Goal: Transaction & Acquisition: Purchase product/service

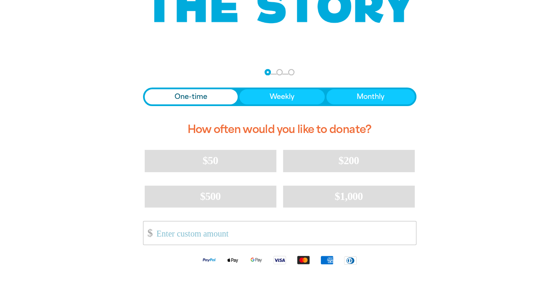
scroll to position [168, 0]
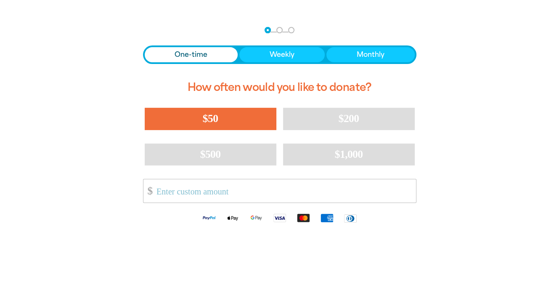
click at [227, 121] on button "$50" at bounding box center [211, 119] width 132 height 22
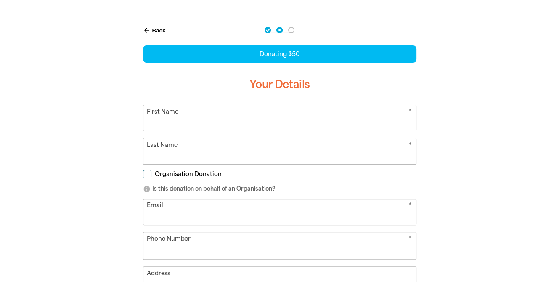
select select "AU"
click at [237, 118] on input "First Name" at bounding box center [279, 118] width 272 height 26
type input "[PERSON_NAME]"
type input "West"
type input "[EMAIL_ADDRESS][DOMAIN_NAME]"
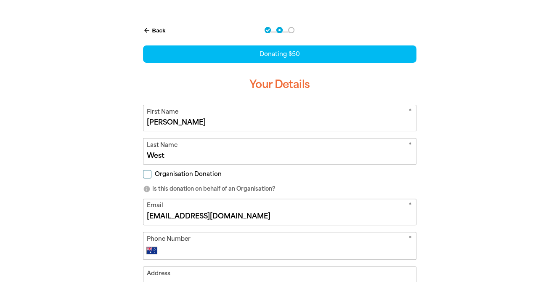
type input "0437 499 822"
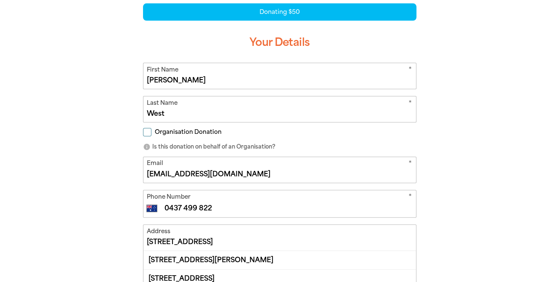
scroll to position [336, 0]
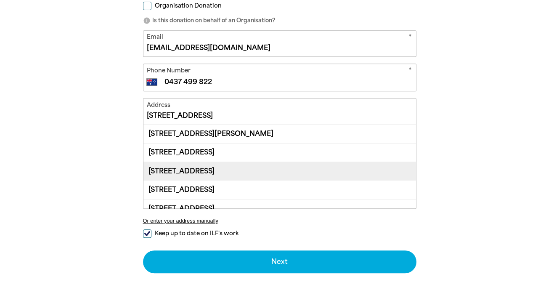
click at [242, 180] on div "[STREET_ADDRESS]" at bounding box center [279, 170] width 272 height 19
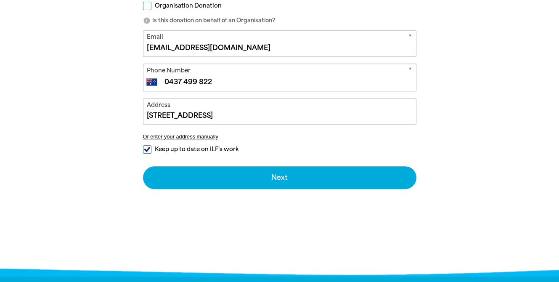
type input "[STREET_ADDRESS]"
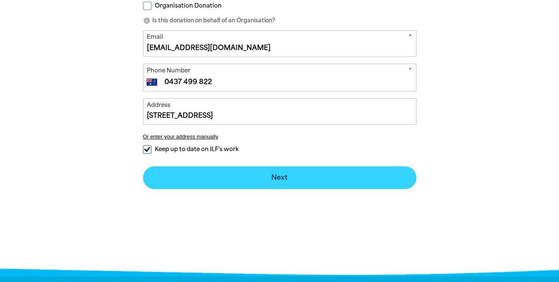
click at [282, 189] on button "Next chevron_right" at bounding box center [279, 177] width 273 height 23
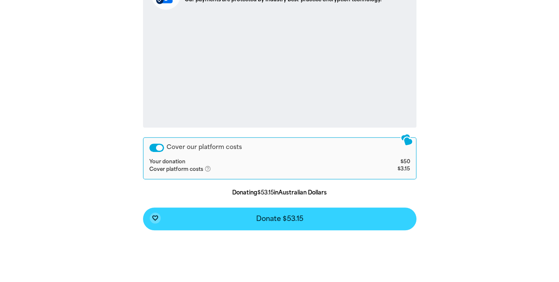
scroll to position [385, 0]
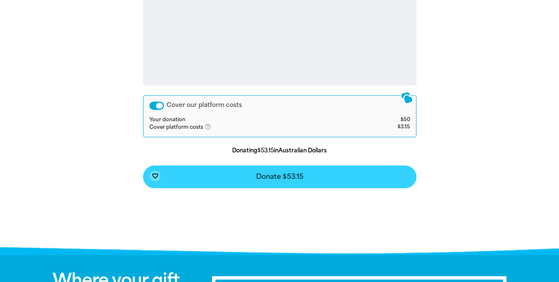
click at [296, 180] on span "Donate $53.15" at bounding box center [279, 176] width 47 height 7
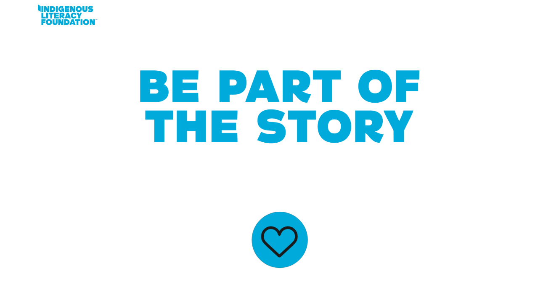
scroll to position [0, 0]
